Goal: Transaction & Acquisition: Download file/media

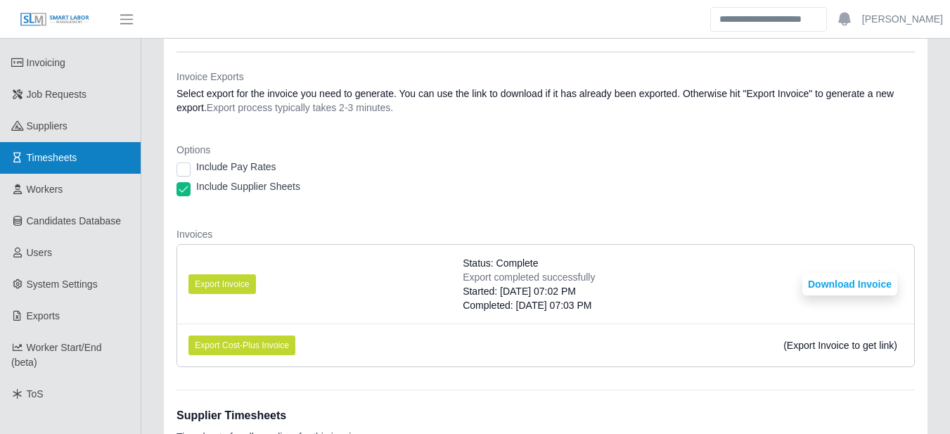
scroll to position [164, 0]
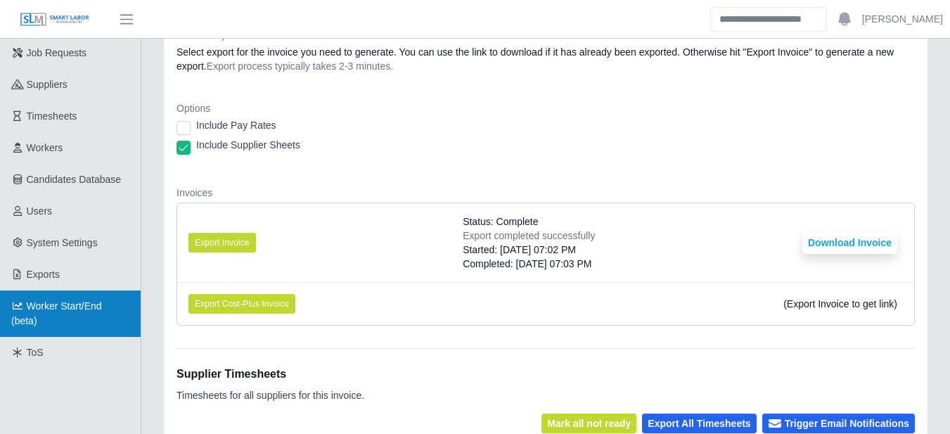
click at [63, 303] on span "Worker Start/End (beta)" at bounding box center [56, 313] width 91 height 26
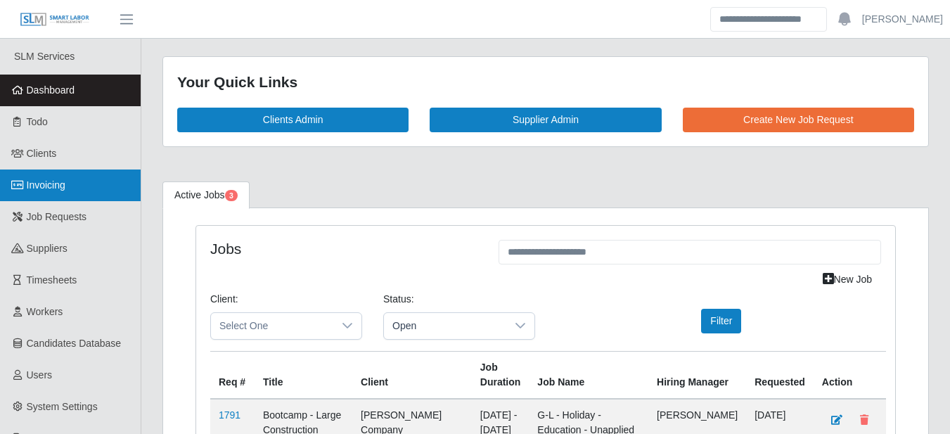
click at [22, 176] on link "Invoicing" at bounding box center [70, 185] width 141 height 32
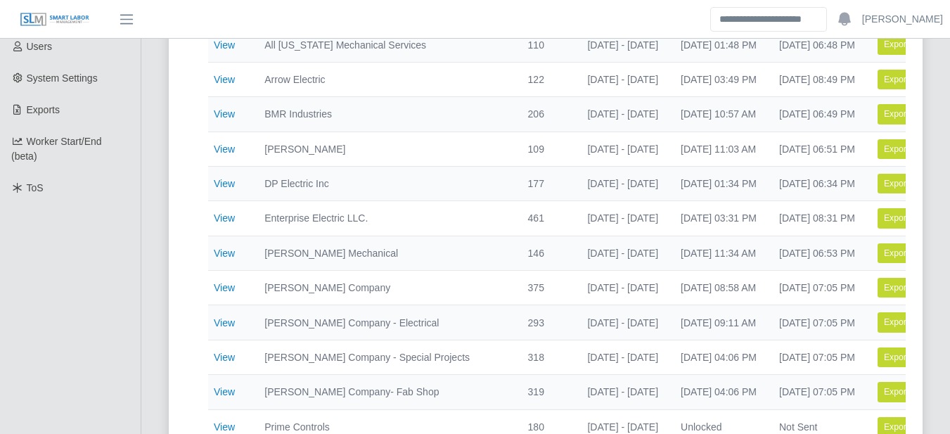
scroll to position [492, 0]
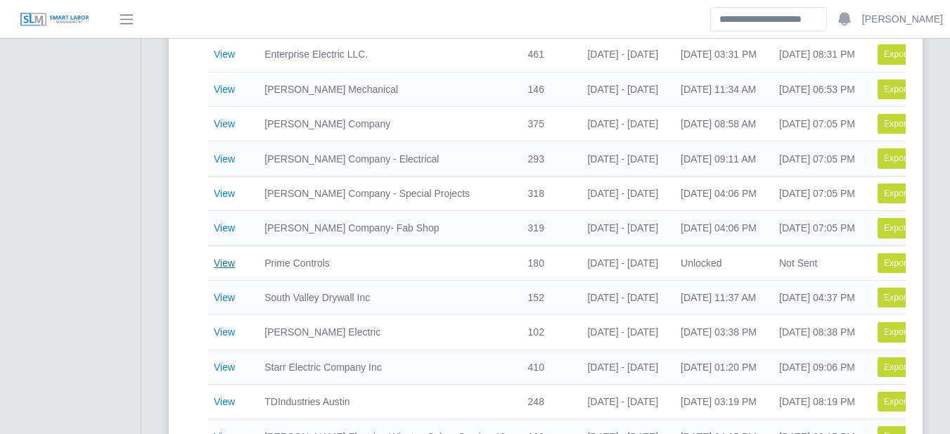
click at [224, 259] on link "View" at bounding box center [224, 262] width 21 height 11
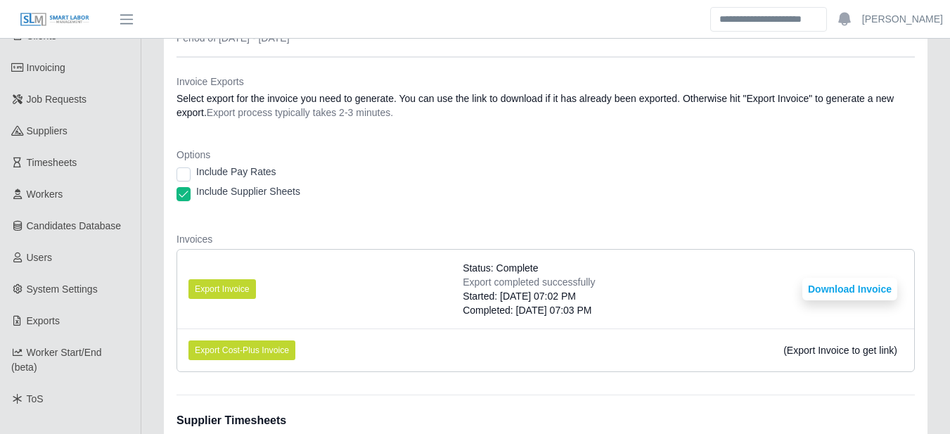
scroll to position [164, 0]
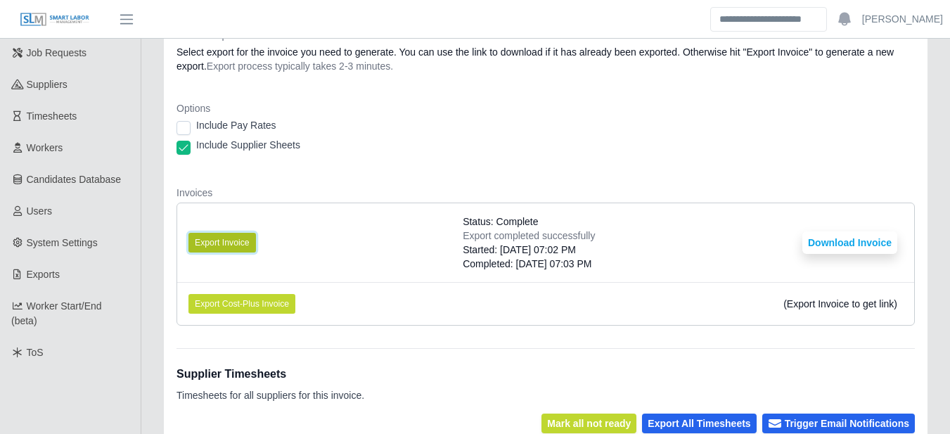
click at [217, 238] on button "Export Invoice" at bounding box center [221, 243] width 67 height 20
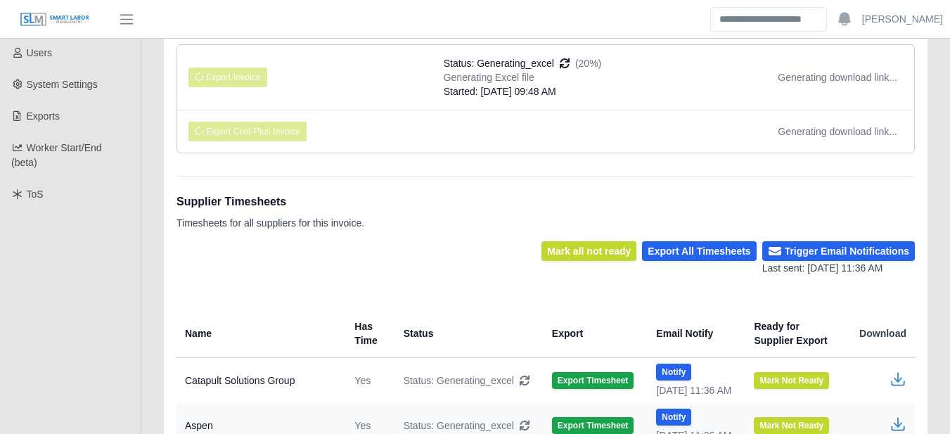
scroll to position [196, 0]
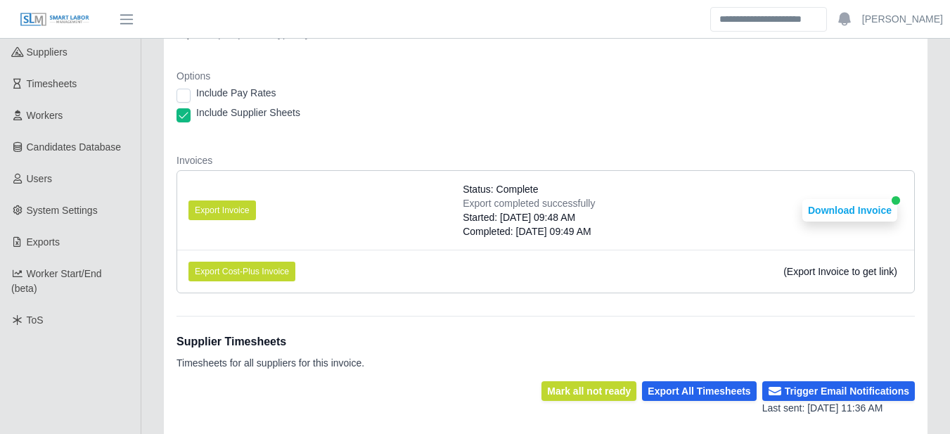
click at [668, 210] on li "Export Invoice Status: Complete Export completed successfully Started: [DATE] 0…" at bounding box center [545, 210] width 737 height 79
click at [873, 214] on button "Download Invoice" at bounding box center [849, 210] width 95 height 22
